Goal: Task Accomplishment & Management: Complete application form

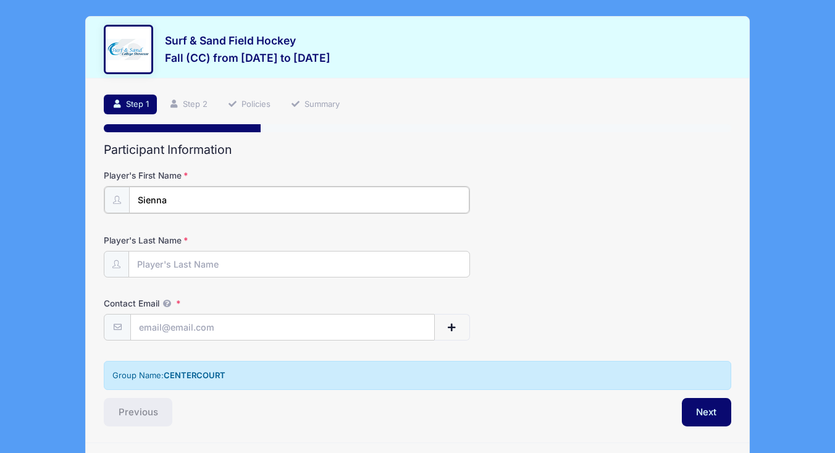
type input "Sienna"
type input "[PERSON_NAME]"
type input "[EMAIL_ADDRESS][DOMAIN_NAME]"
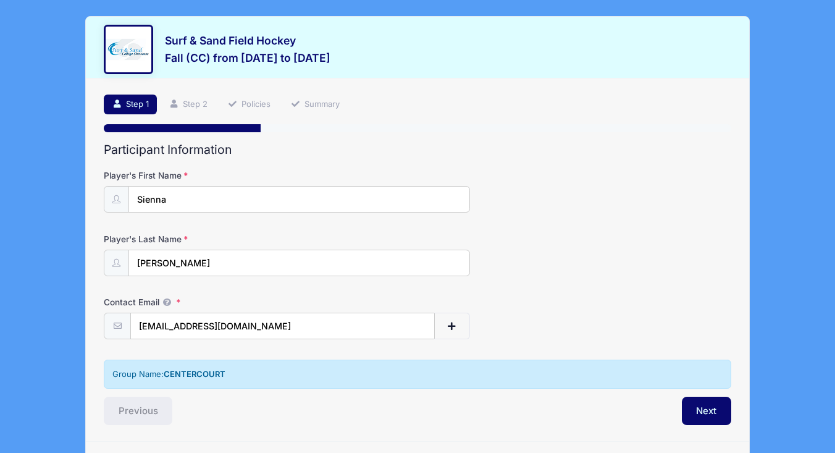
click at [319, 392] on div "Group Name: CENTERCOURT" at bounding box center [418, 378] width 640 height 38
click at [704, 409] on button "Next" at bounding box center [707, 411] width 50 height 28
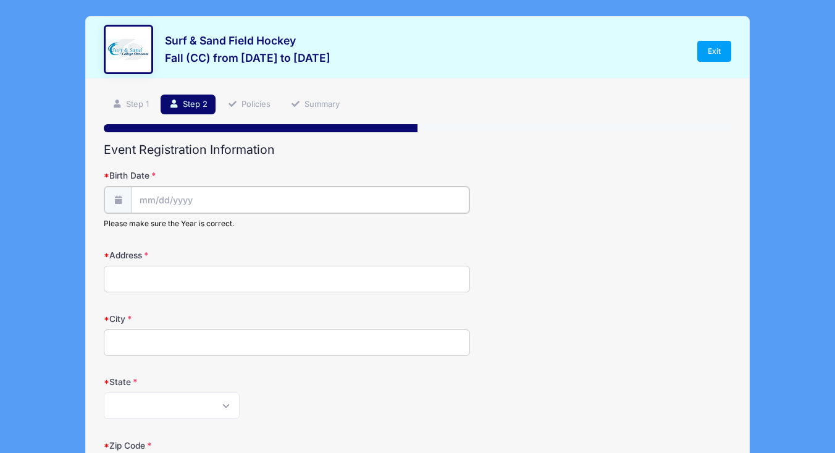
click at [147, 199] on input "Birth Date" at bounding box center [300, 200] width 338 height 27
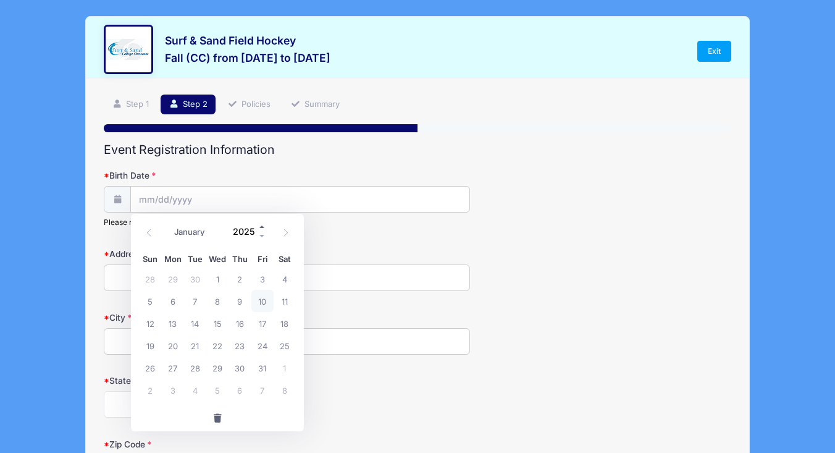
click at [261, 228] on span at bounding box center [262, 226] width 9 height 9
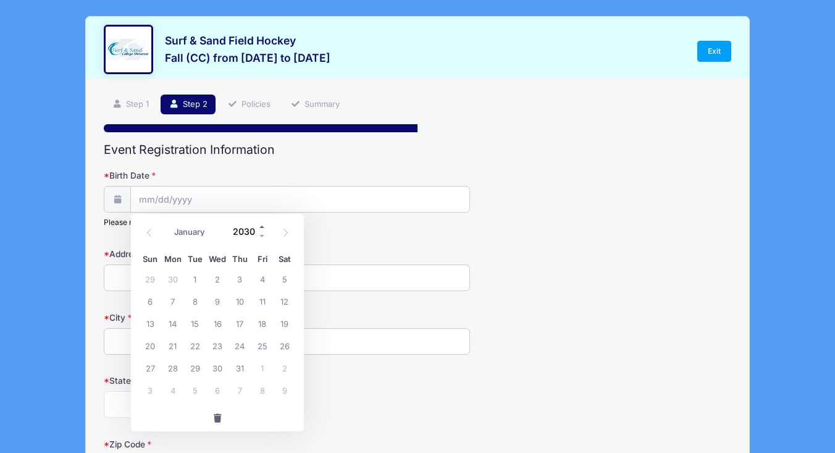
click at [261, 228] on span at bounding box center [262, 226] width 9 height 9
click at [265, 235] on span at bounding box center [262, 236] width 9 height 9
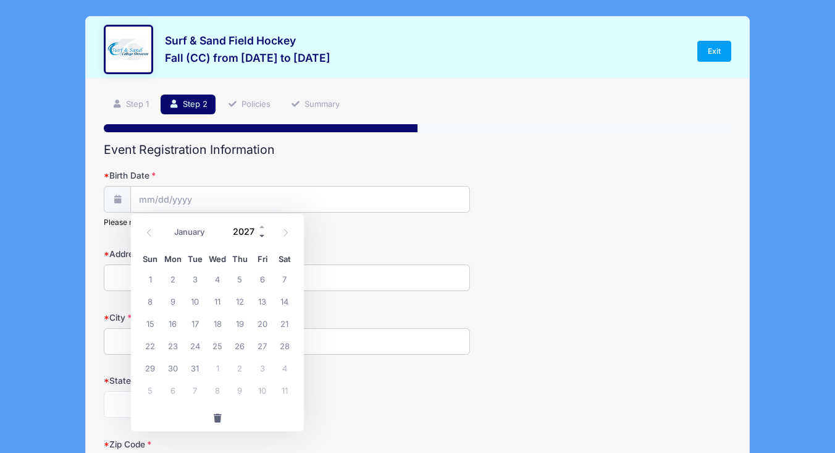
click at [265, 235] on span at bounding box center [262, 236] width 9 height 9
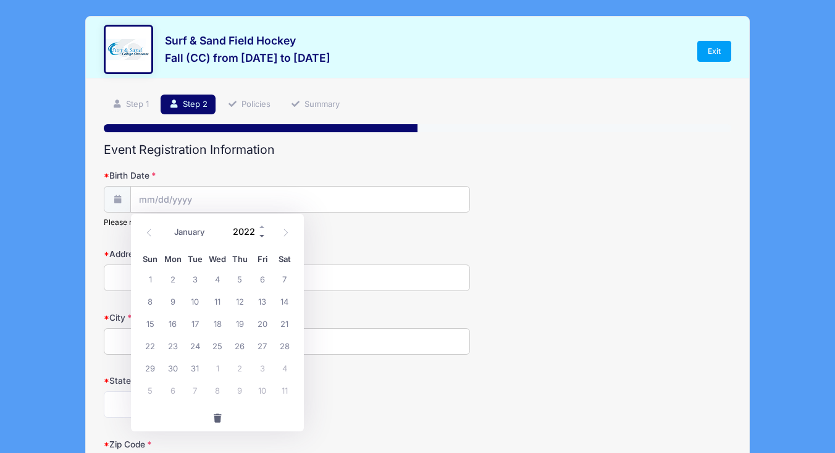
click at [265, 235] on span at bounding box center [262, 236] width 9 height 9
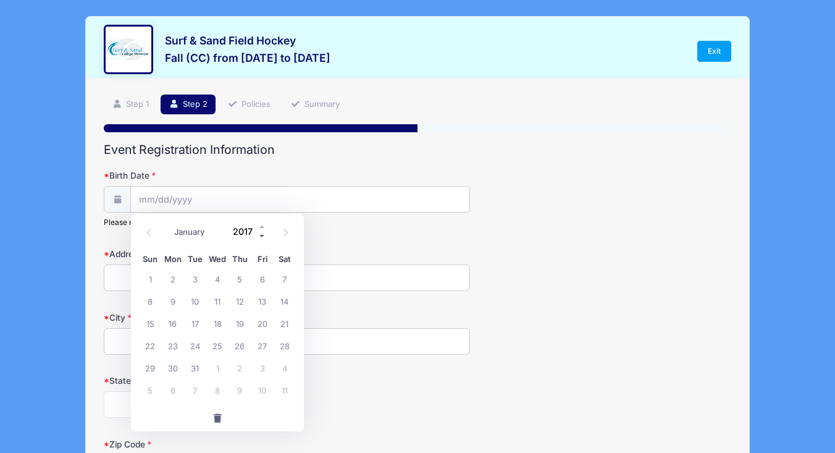
click at [265, 235] on span at bounding box center [262, 236] width 9 height 9
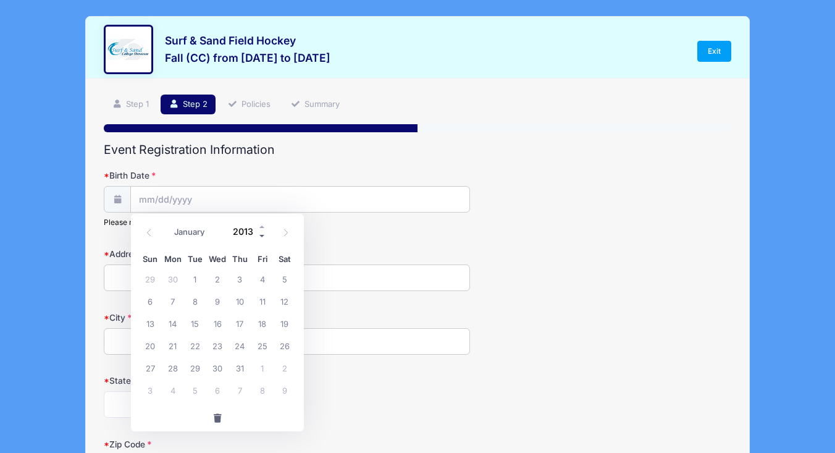
type input "2012"
click at [261, 321] on span "19" at bounding box center [262, 323] width 22 height 22
type input "[DATE]"
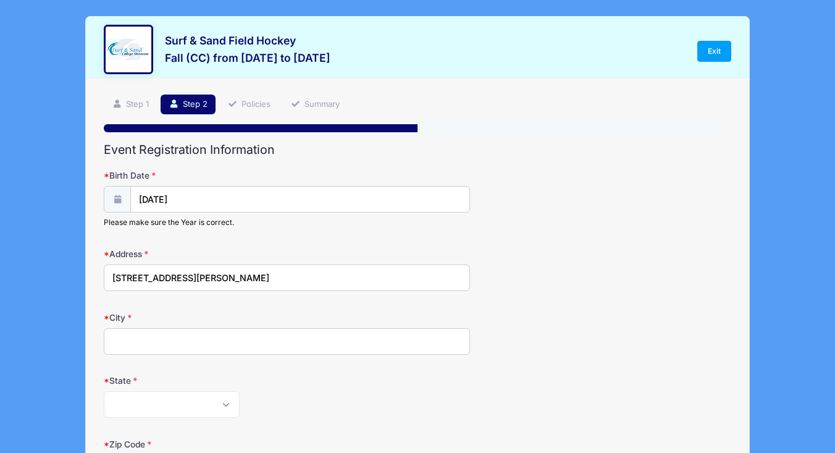
type input "[STREET_ADDRESS][PERSON_NAME]"
type input "[GEOGRAPHIC_DATA]"
select select "NJ"
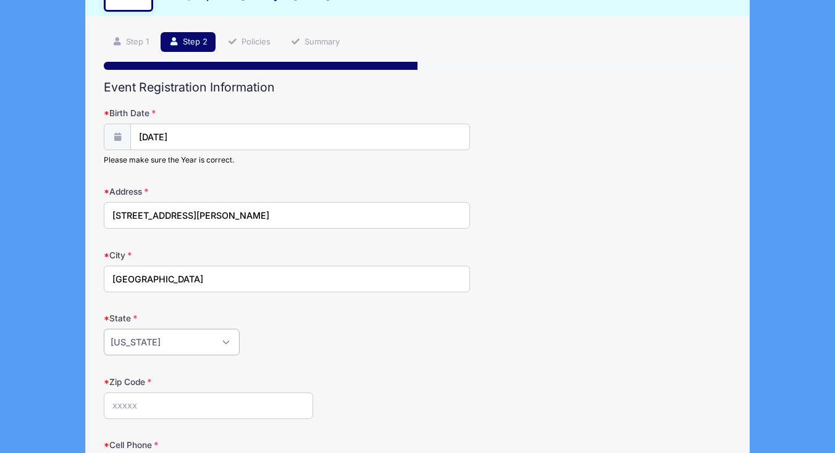
scroll to position [263, 0]
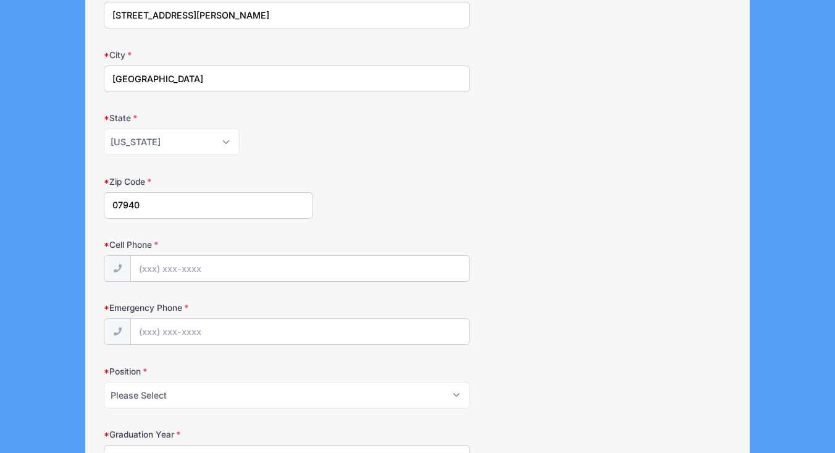
type input "07940"
type input "[PHONE_NUMBER]"
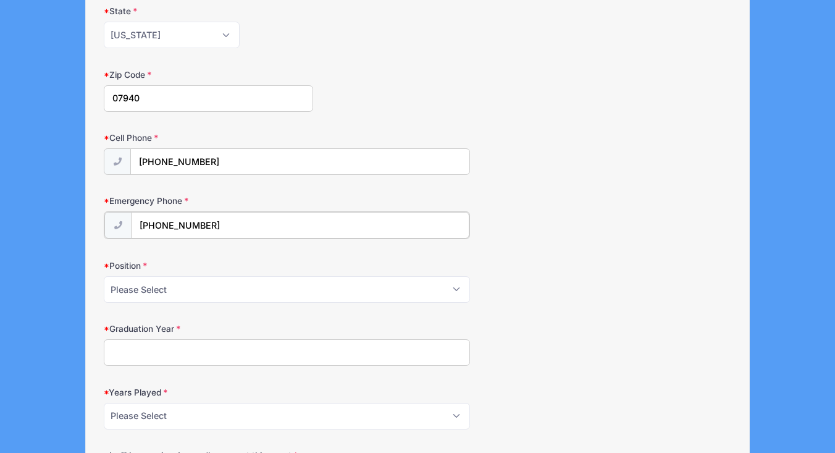
scroll to position [431, 0]
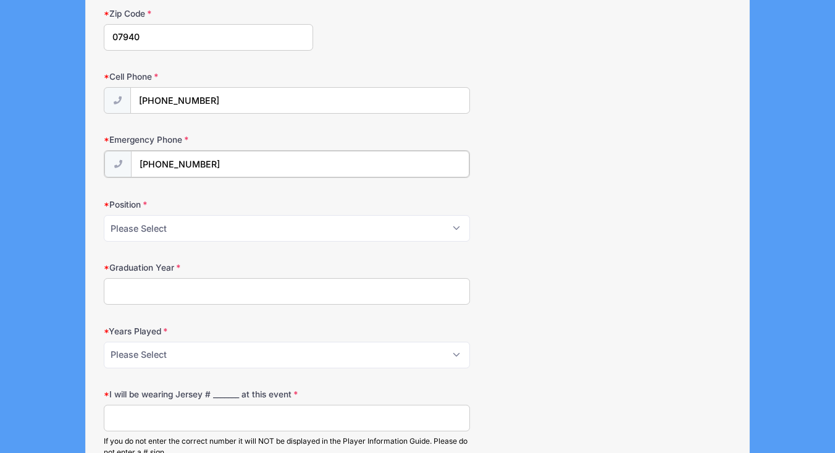
type input "[PHONE_NUMBER]"
select select "Fullback"
click at [151, 285] on input "Graduation Year" at bounding box center [287, 290] width 366 height 27
type input "2031"
select select "1"
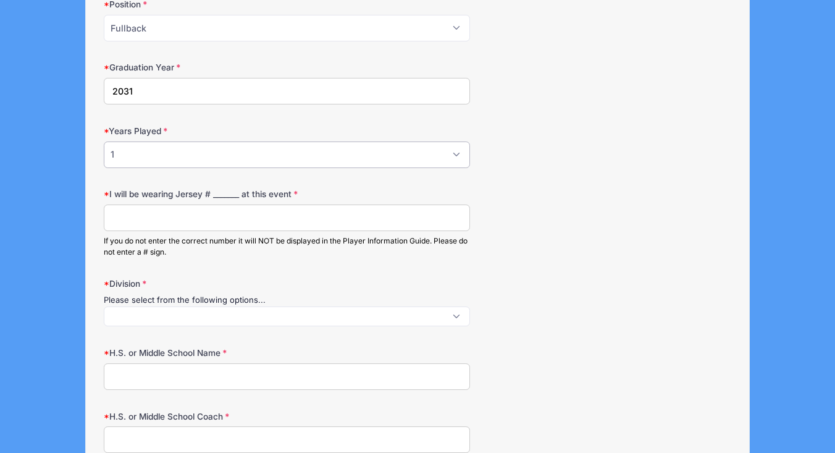
scroll to position [633, 0]
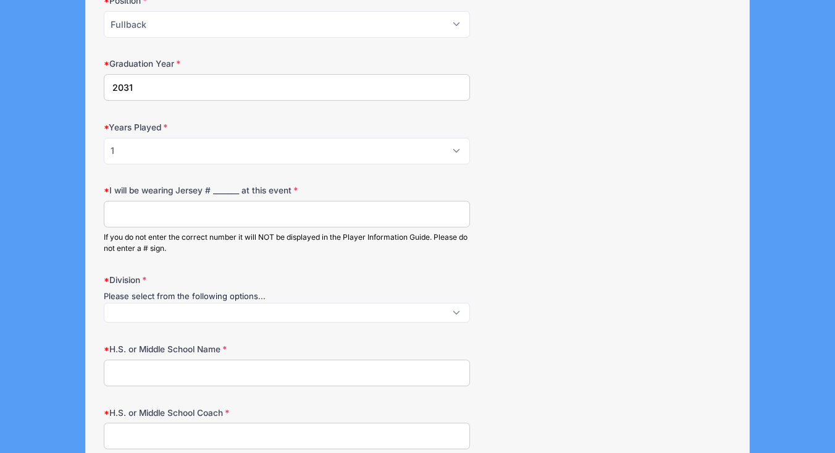
click at [140, 213] on input "I will be wearing Jersey # _______ at this event" at bounding box center [287, 214] width 366 height 27
click at [124, 206] on input "I will be wearing Jersey # _______ at this event" at bounding box center [287, 214] width 366 height 27
type input "110"
click at [130, 309] on span at bounding box center [287, 313] width 366 height 20
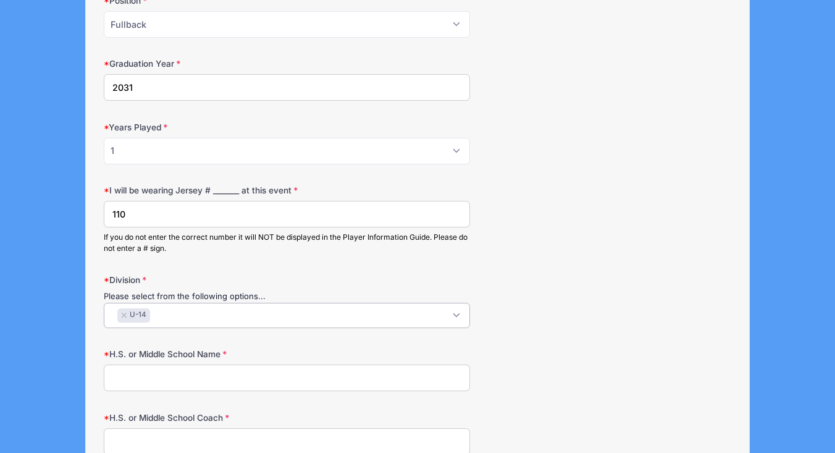
select select "U-14"
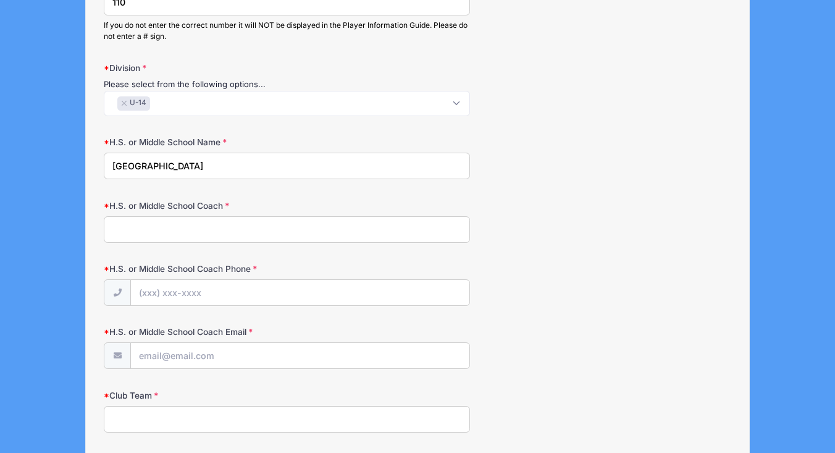
scroll to position [858, 0]
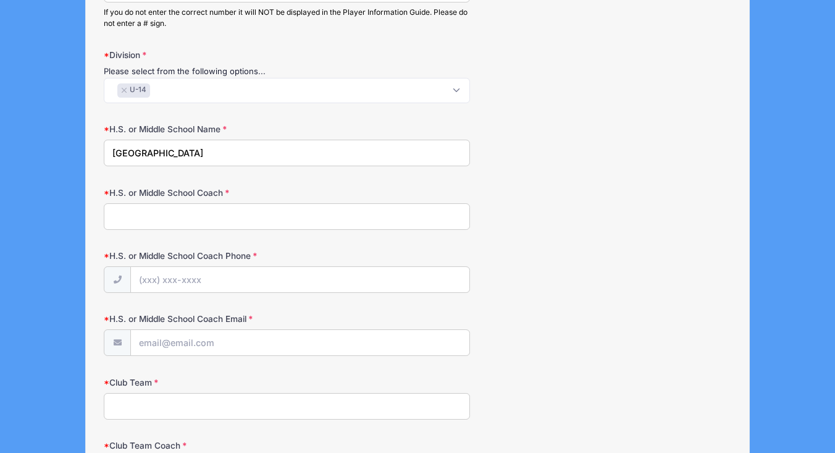
type input "[GEOGRAPHIC_DATA]"
click at [148, 212] on input "H.S. or Middle School Coach" at bounding box center [287, 216] width 366 height 27
type input "n/a"
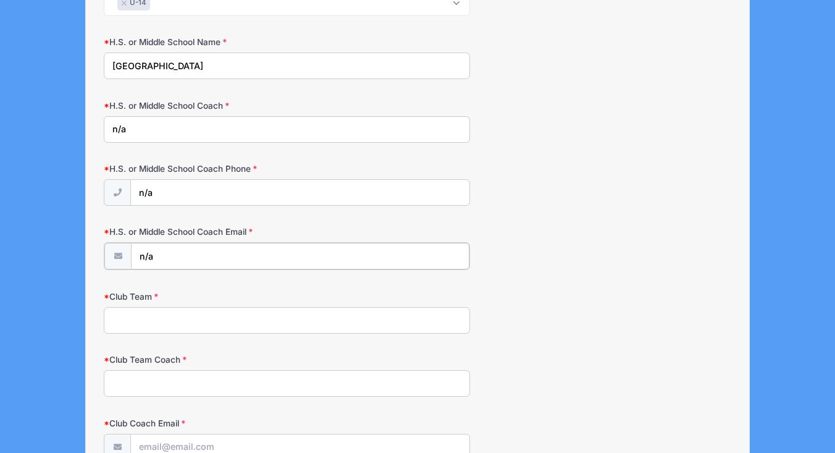
scroll to position [949, 0]
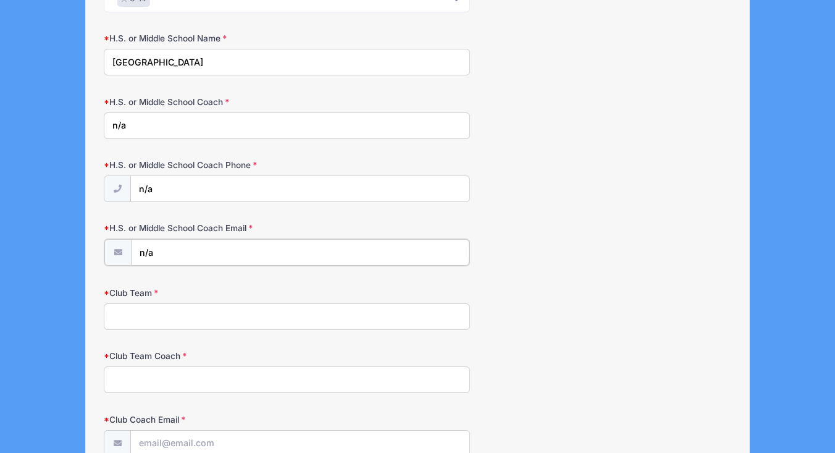
type input "n/a"
click at [137, 307] on input "Club Team" at bounding box center [287, 315] width 366 height 27
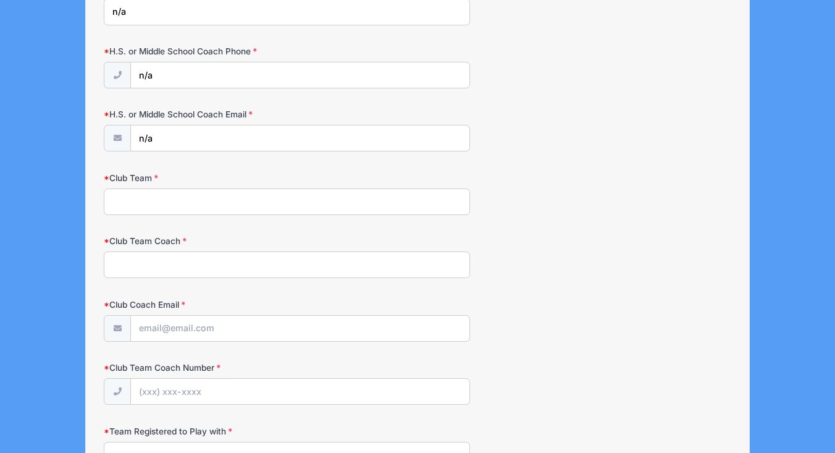
scroll to position [1098, 0]
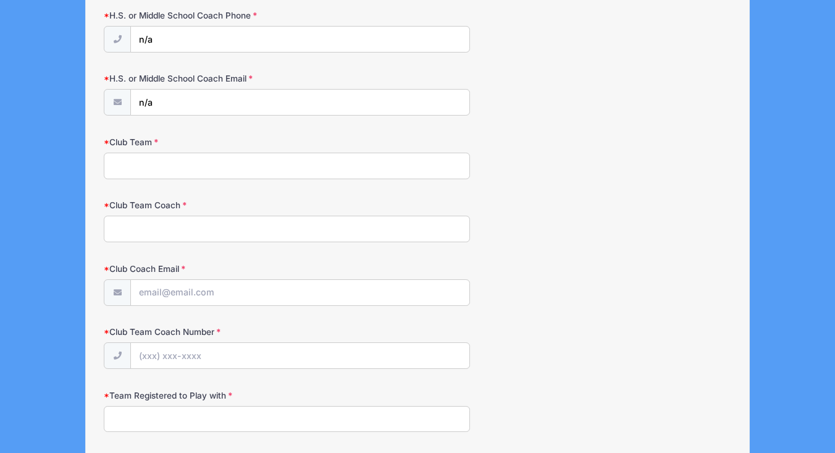
click at [122, 160] on input "Club Team" at bounding box center [287, 166] width 366 height 27
type input "n/a"
click at [120, 218] on input "Club Team Coach" at bounding box center [287, 229] width 366 height 27
type input "n/a"
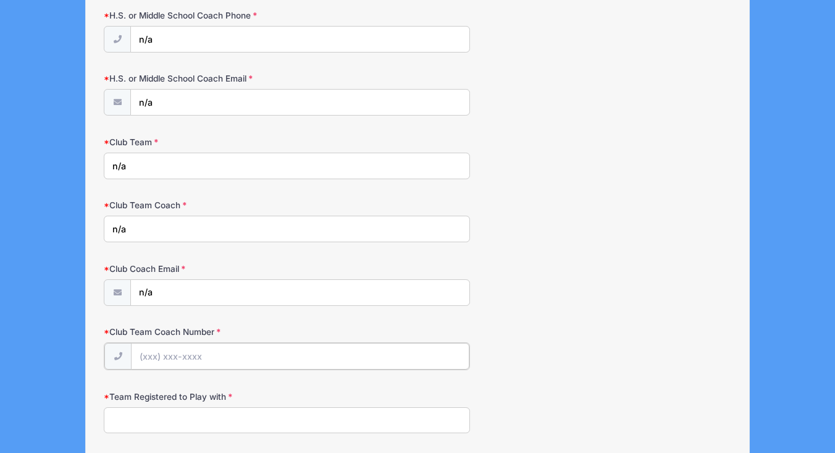
click at [156, 349] on input "Club Team Coach Number" at bounding box center [300, 356] width 338 height 27
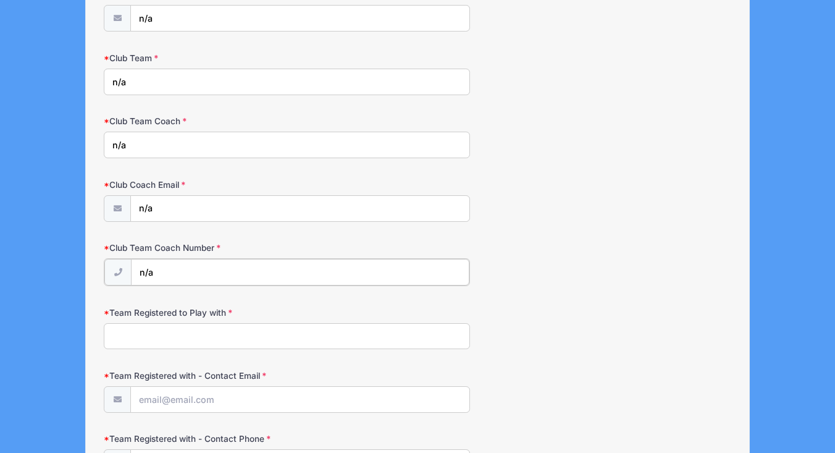
scroll to position [1213, 0]
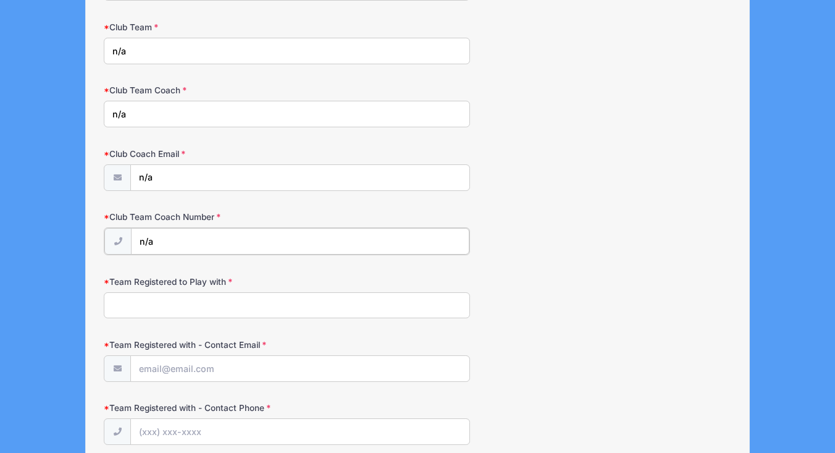
type input "n/a"
click at [164, 308] on input "Team Registered to Play with" at bounding box center [287, 304] width 366 height 27
click at [164, 295] on input "Team Registered to Play with" at bounding box center [287, 304] width 366 height 27
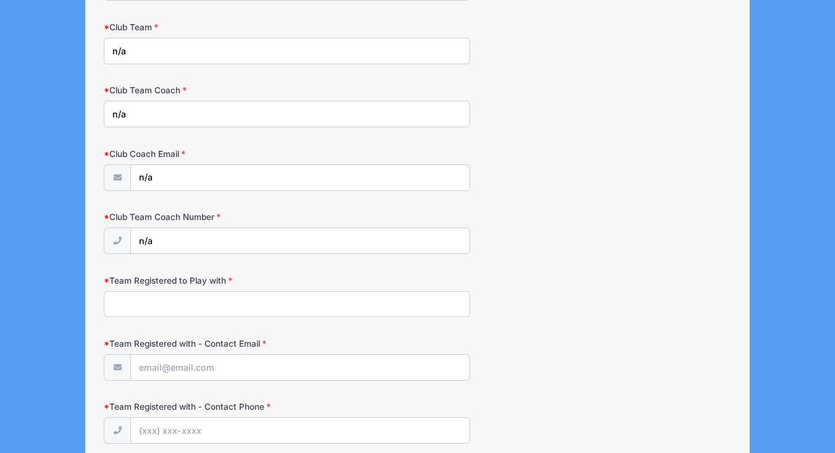
click at [164, 295] on input "Team Registered to Play with" at bounding box center [287, 304] width 366 height 27
paste input "CFHC FIRE"
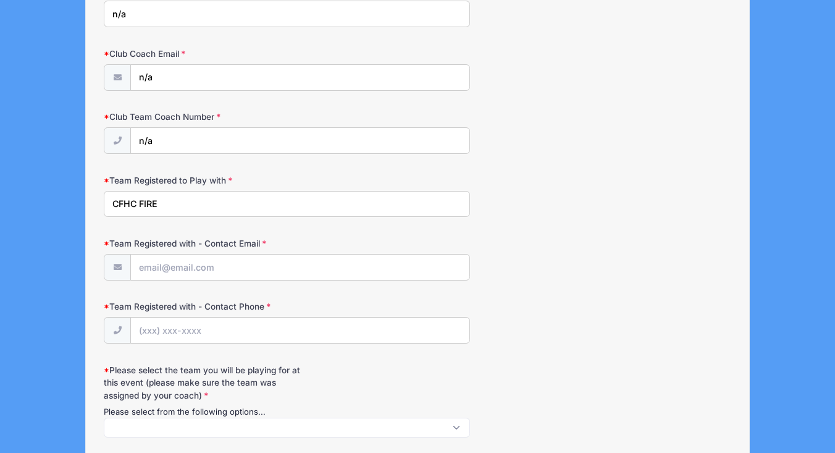
scroll to position [1344, 0]
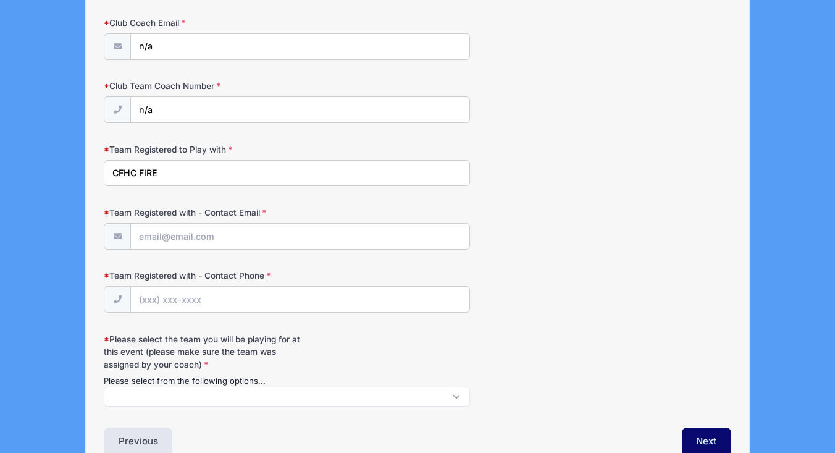
click at [109, 164] on input "CFHC FIRE" at bounding box center [287, 173] width 366 height 27
click at [219, 166] on input "Centercourt (CFHC FIRE" at bounding box center [287, 173] width 366 height 27
type input "Centercourt (CFHC FIRE)"
click at [201, 387] on span at bounding box center [287, 397] width 366 height 20
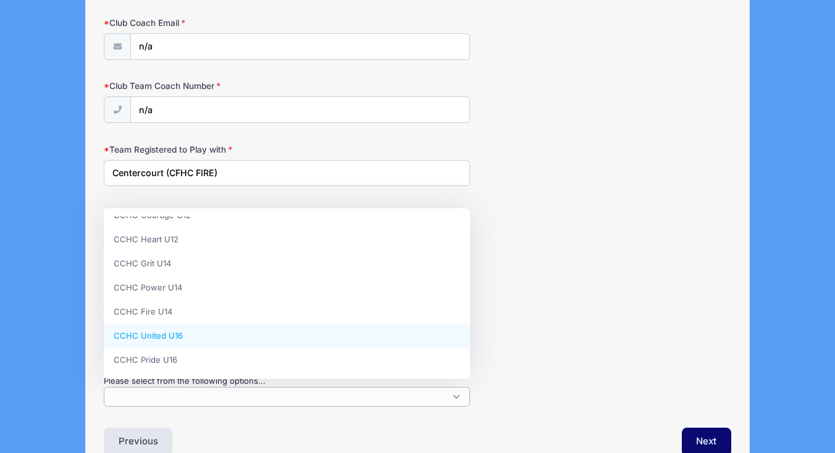
scroll to position [60, 0]
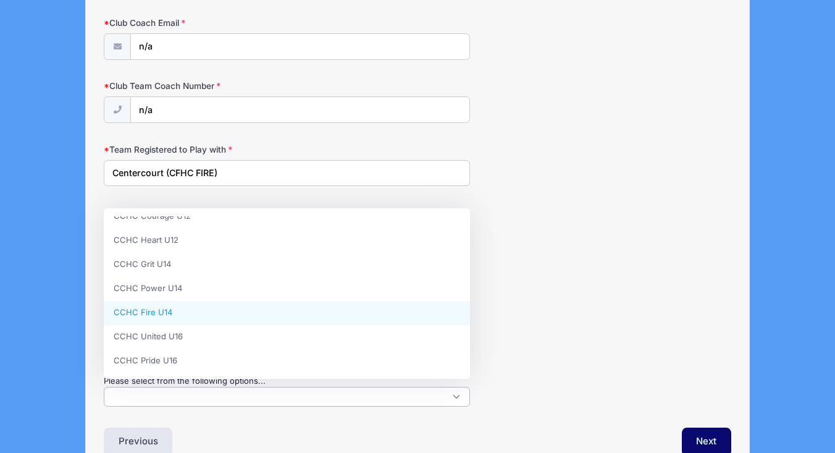
select select "CCHC Fire U14"
